Goal: Use online tool/utility: Utilize a website feature to perform a specific function

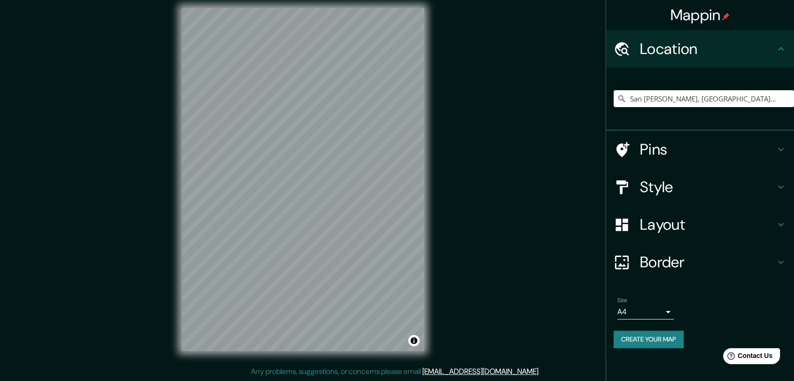
type input "San [PERSON_NAME], [GEOGRAPHIC_DATA][PERSON_NAME], [GEOGRAPHIC_DATA]"
click at [127, 246] on div "Mappin Location [GEOGRAPHIC_DATA][PERSON_NAME], [GEOGRAPHIC_DATA][PERSON_NAME],…" at bounding box center [397, 187] width 794 height 388
click at [127, 278] on div "Mappin Location [GEOGRAPHIC_DATA][PERSON_NAME], [GEOGRAPHIC_DATA][PERSON_NAME],…" at bounding box center [397, 187] width 794 height 388
click at [173, 374] on html "Mappin Location [GEOGRAPHIC_DATA][PERSON_NAME], [GEOGRAPHIC_DATA][PERSON_NAME],…" at bounding box center [397, 183] width 794 height 381
click at [442, 80] on div "Mappin Location [GEOGRAPHIC_DATA][PERSON_NAME], [GEOGRAPHIC_DATA][PERSON_NAME],…" at bounding box center [397, 187] width 794 height 388
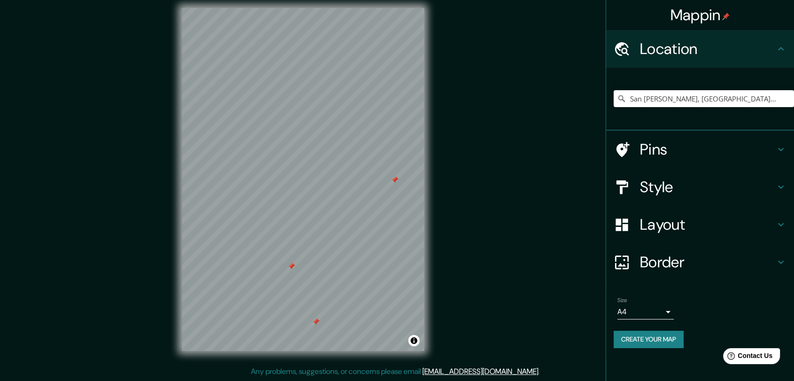
click at [396, 83] on div "© Mapbox © OpenStreetMap Improve this map" at bounding box center [303, 179] width 272 height 373
drag, startPoint x: 435, startPoint y: 85, endPoint x: 163, endPoint y: 223, distance: 304.4
click at [163, 223] on div "Mappin Location [GEOGRAPHIC_DATA][PERSON_NAME], [GEOGRAPHIC_DATA][PERSON_NAME],…" at bounding box center [397, 187] width 794 height 388
click at [239, 201] on div at bounding box center [242, 203] width 8 height 8
click at [296, 157] on div at bounding box center [296, 155] width 8 height 8
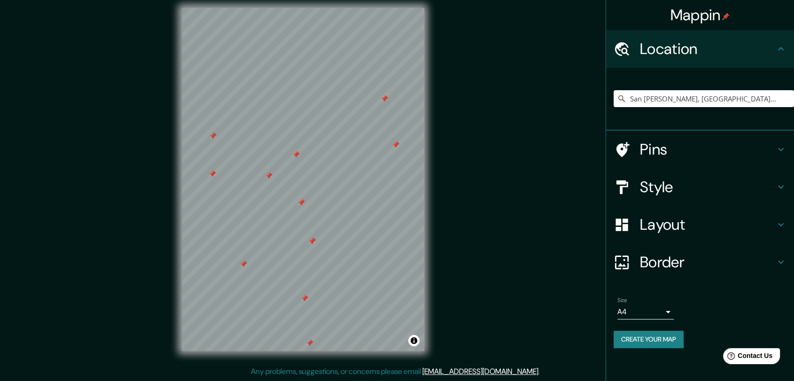
click at [293, 155] on div at bounding box center [296, 155] width 8 height 8
click at [457, 191] on div "Mappin Location [GEOGRAPHIC_DATA][PERSON_NAME], [GEOGRAPHIC_DATA][PERSON_NAME],…" at bounding box center [397, 187] width 794 height 388
click at [170, 218] on div "© Mapbox © OpenStreetMap Improve this map" at bounding box center [303, 179] width 272 height 373
click at [433, 98] on div "© Mapbox © OpenStreetMap Improve this map" at bounding box center [303, 179] width 272 height 373
click at [425, 181] on div "© Mapbox © OpenStreetMap Improve this map" at bounding box center [303, 179] width 272 height 373
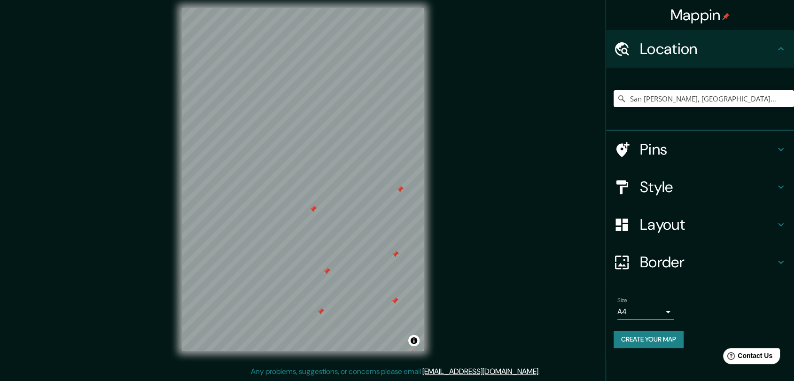
click at [445, 281] on div "Mappin Location [GEOGRAPHIC_DATA][PERSON_NAME], [GEOGRAPHIC_DATA][PERSON_NAME],…" at bounding box center [397, 187] width 794 height 388
click at [440, 212] on div "Mappin Location [GEOGRAPHIC_DATA][PERSON_NAME], [GEOGRAPHIC_DATA][PERSON_NAME],…" at bounding box center [397, 187] width 794 height 388
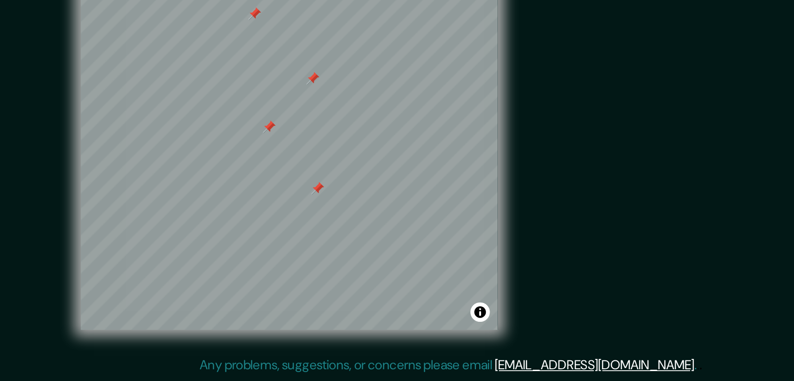
click at [293, 233] on div at bounding box center [291, 233] width 8 height 8
click at [331, 361] on div "© Mapbox © OpenStreetMap Improve this map" at bounding box center [303, 179] width 272 height 373
click at [453, 249] on div "Mappin Location [GEOGRAPHIC_DATA][PERSON_NAME], [GEOGRAPHIC_DATA][PERSON_NAME],…" at bounding box center [397, 187] width 794 height 388
click at [283, 361] on div "© Mapbox © OpenStreetMap Improve this map" at bounding box center [303, 179] width 272 height 373
click at [336, 351] on div "© Mapbox © OpenStreetMap Improve this map" at bounding box center [303, 179] width 272 height 373
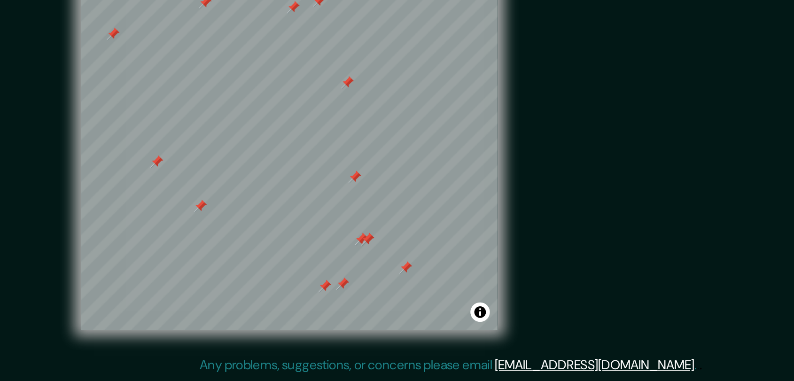
click at [286, 355] on div "© Mapbox © OpenStreetMap Improve this map" at bounding box center [303, 179] width 272 height 373
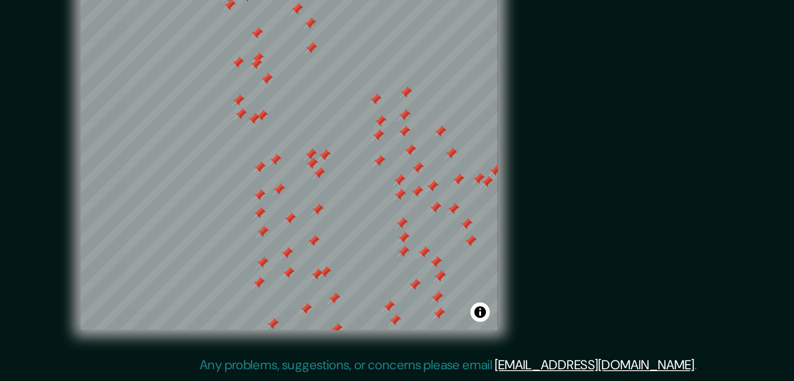
click at [298, 8] on div at bounding box center [303, 8] width 242 height 0
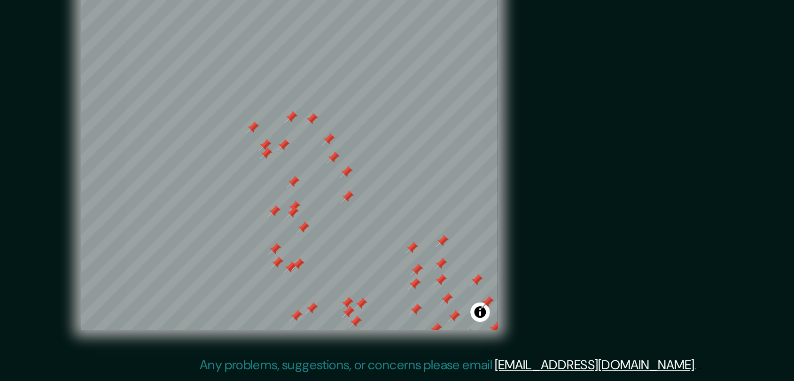
drag, startPoint x: 273, startPoint y: 227, endPoint x: 294, endPoint y: 314, distance: 89.9
click at [294, 314] on div at bounding box center [296, 312] width 8 height 8
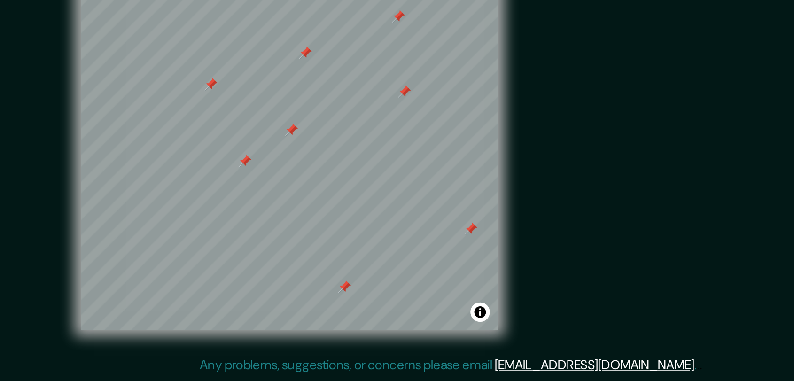
click at [297, 357] on div "© Mapbox © OpenStreetMap Improve this map" at bounding box center [303, 179] width 272 height 373
drag, startPoint x: 299, startPoint y: 301, endPoint x: 329, endPoint y: 176, distance: 128.5
click at [329, 176] on div at bounding box center [332, 178] width 8 height 8
click at [289, 361] on div "© Mapbox © OpenStreetMap Improve this map" at bounding box center [303, 179] width 272 height 373
click at [272, 350] on div "© Mapbox © OpenStreetMap Improve this map" at bounding box center [303, 179] width 272 height 373
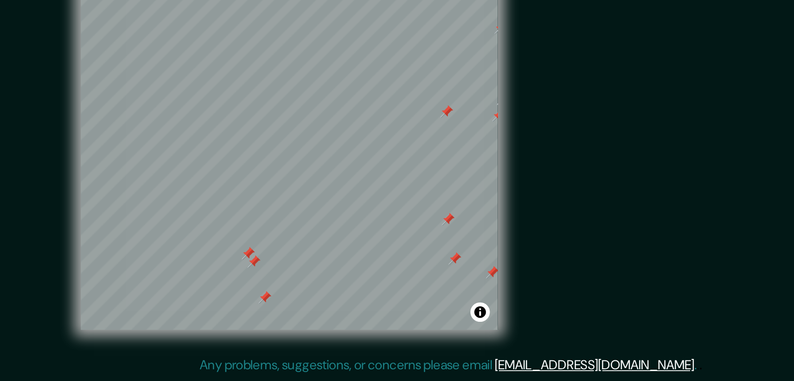
drag, startPoint x: 269, startPoint y: 256, endPoint x: 277, endPoint y: 310, distance: 54.5
click at [277, 310] on div at bounding box center [279, 307] width 8 height 8
